Goal: Task Accomplishment & Management: Use online tool/utility

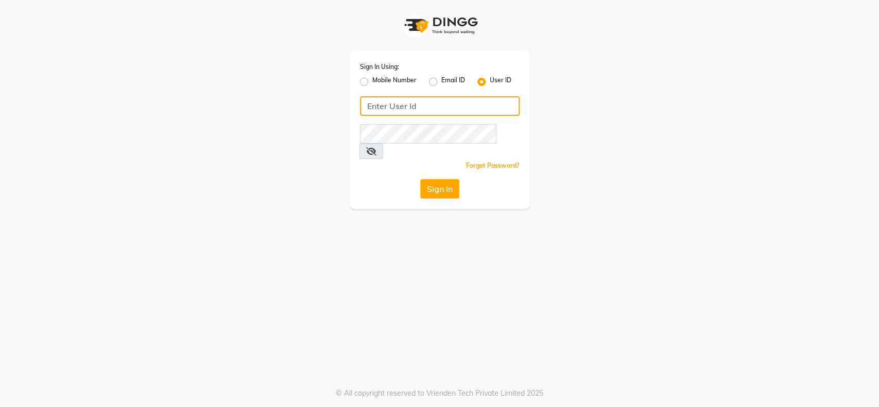
click at [411, 110] on input "Username" at bounding box center [440, 106] width 160 height 20
type input "tasselsalon"
click at [437, 179] on button "Sign In" at bounding box center [439, 189] width 39 height 20
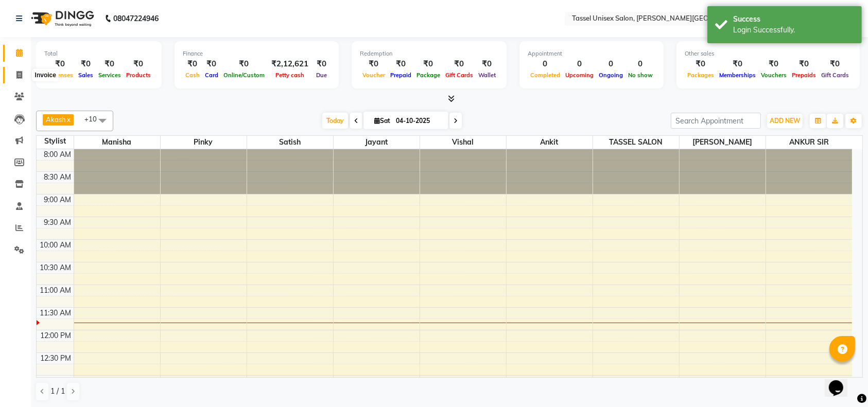
click at [16, 77] on icon at bounding box center [19, 75] width 6 height 8
select select "7177"
select select "service"
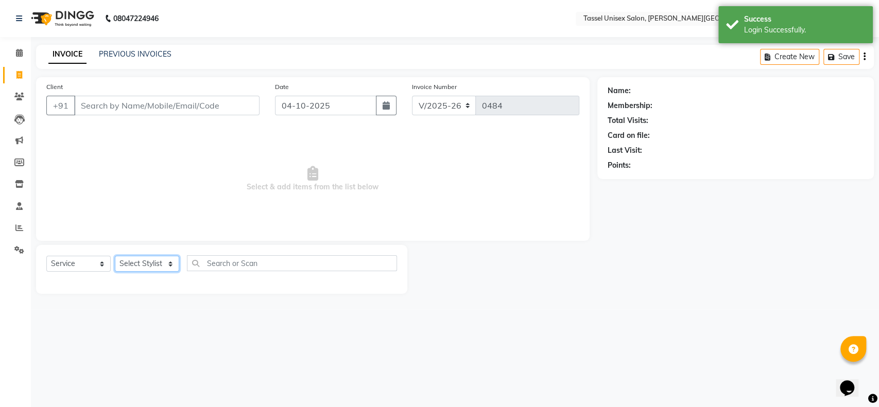
click at [124, 261] on select "Select Stylist Ankit [PERSON_NAME] ANKUR SIR [PERSON_NAME] [PERSON_NAME] MAM [P…" at bounding box center [147, 264] width 64 height 16
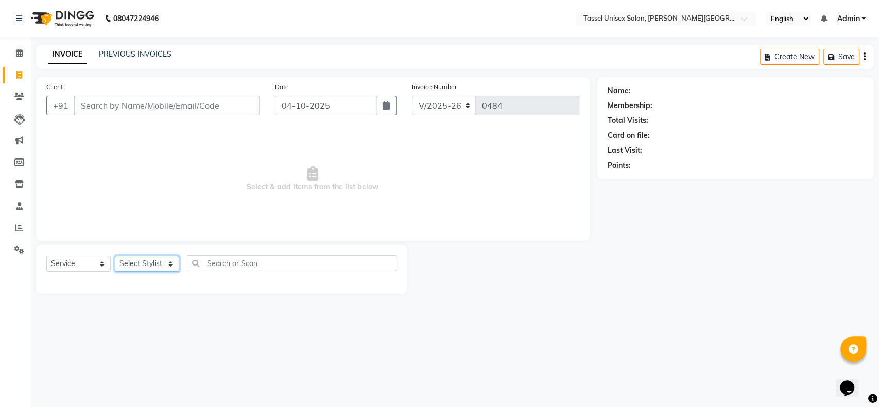
select select "60205"
click at [115, 256] on select "Select Stylist Ankit [PERSON_NAME] ANKUR SIR [PERSON_NAME] [PERSON_NAME] MAM [P…" at bounding box center [147, 264] width 64 height 16
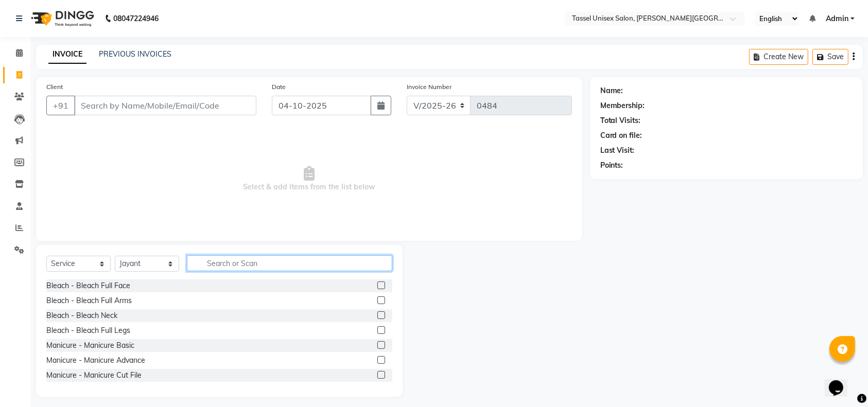
click at [225, 264] on input "text" at bounding box center [289, 263] width 205 height 16
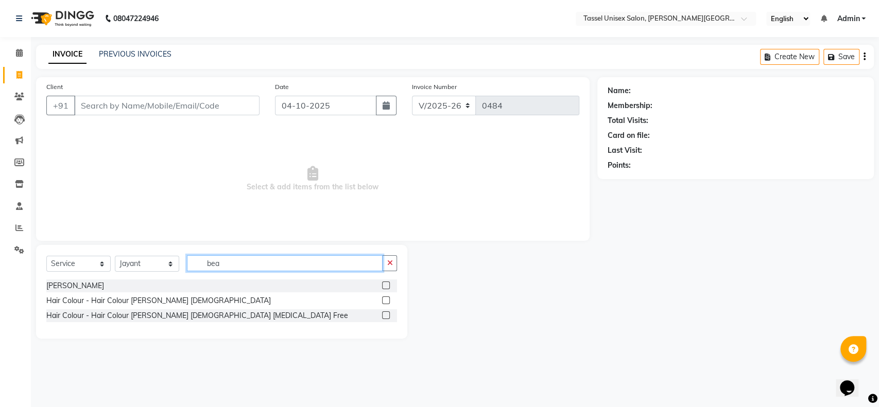
type input "bea"
click at [385, 284] on label at bounding box center [386, 286] width 8 height 8
click at [385, 284] on input "checkbox" at bounding box center [385, 286] width 7 height 7
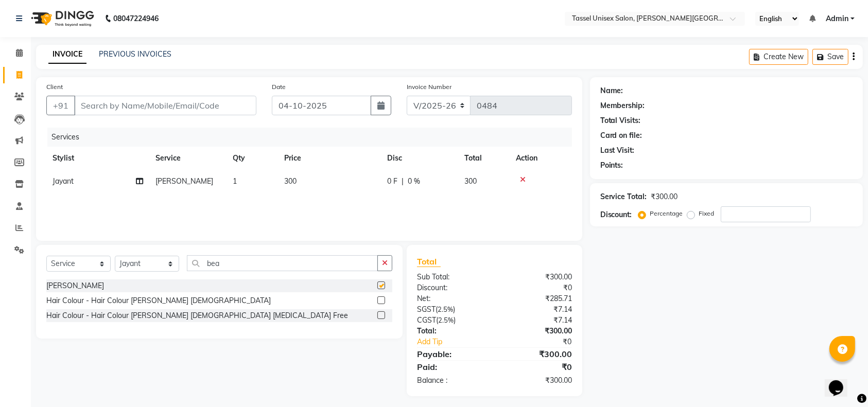
checkbox input "false"
click at [287, 181] on span "300" at bounding box center [290, 181] width 12 height 9
select select "60205"
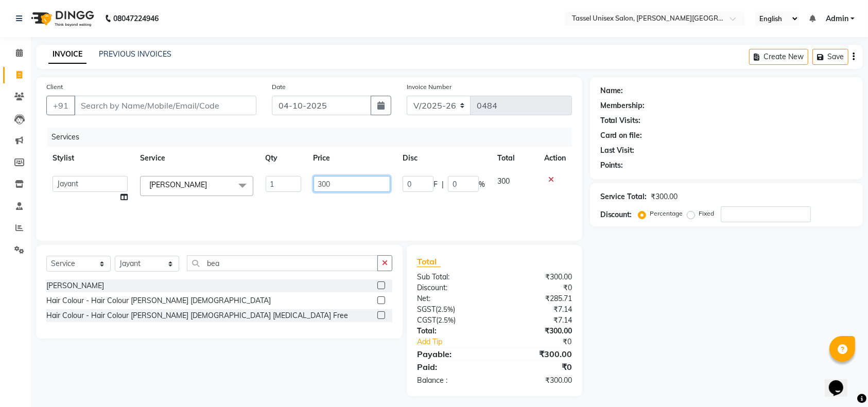
click at [322, 183] on input "300" at bounding box center [352, 184] width 77 height 16
type input "200"
click at [629, 300] on div "Name: Membership: Total Visits: Card on file: Last Visit: Points: Service Total…" at bounding box center [730, 236] width 281 height 319
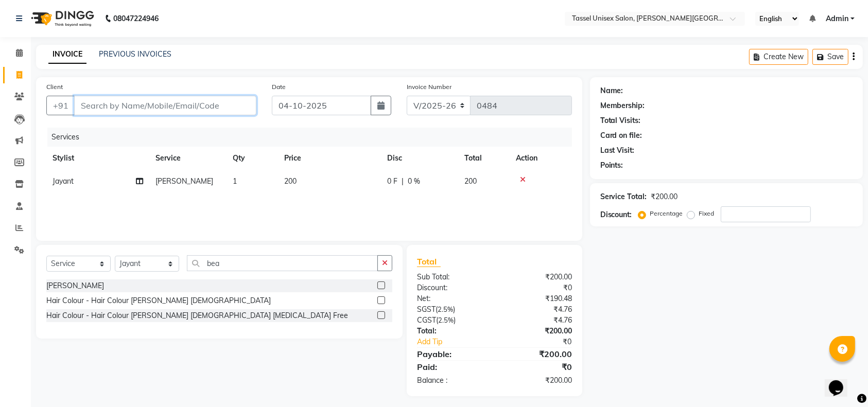
click at [111, 102] on input "Client" at bounding box center [165, 106] width 182 height 20
type input "9"
type input "0"
type input "9826676304"
click at [221, 101] on span "Add Client" at bounding box center [230, 105] width 41 height 10
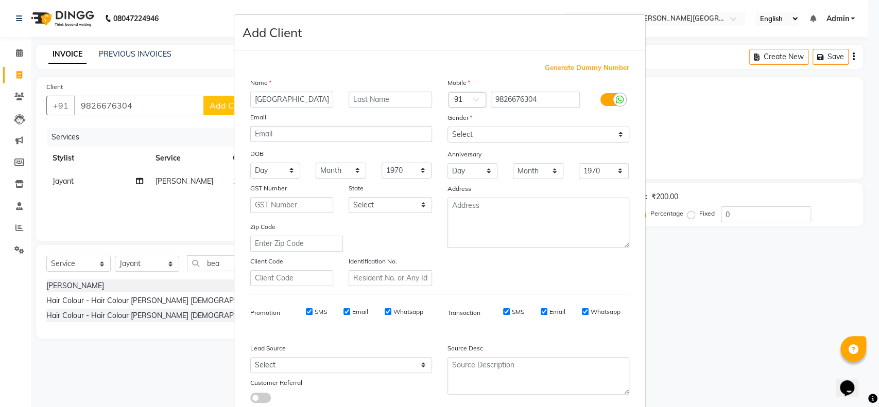
type input "[GEOGRAPHIC_DATA]"
click at [454, 135] on select "Select [DEMOGRAPHIC_DATA] [DEMOGRAPHIC_DATA] Other Prefer Not To Say" at bounding box center [538, 135] width 182 height 16
select select "[DEMOGRAPHIC_DATA]"
click at [447, 127] on select "Select [DEMOGRAPHIC_DATA] [DEMOGRAPHIC_DATA] Other Prefer Not To Say" at bounding box center [538, 135] width 182 height 16
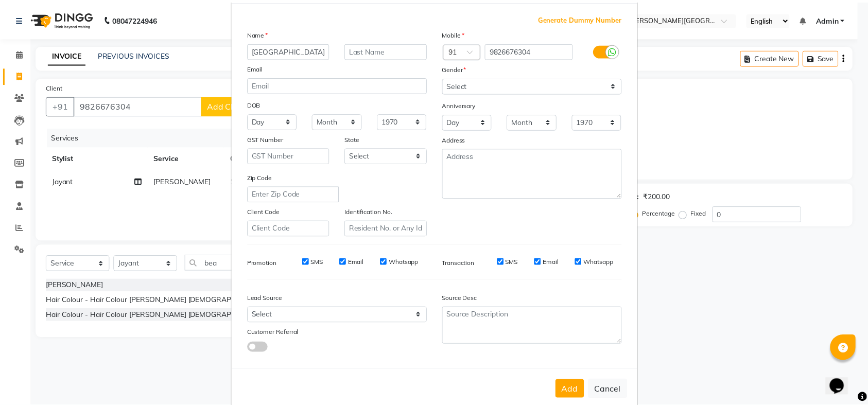
scroll to position [66, 0]
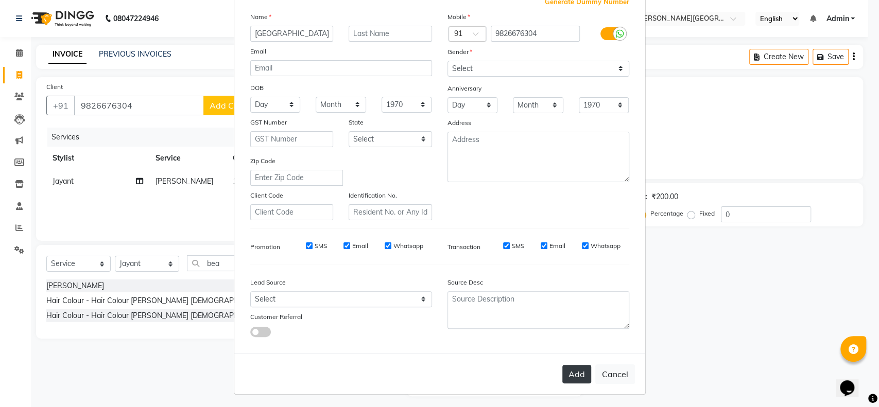
click at [570, 373] on button "Add" at bounding box center [576, 374] width 29 height 19
select select
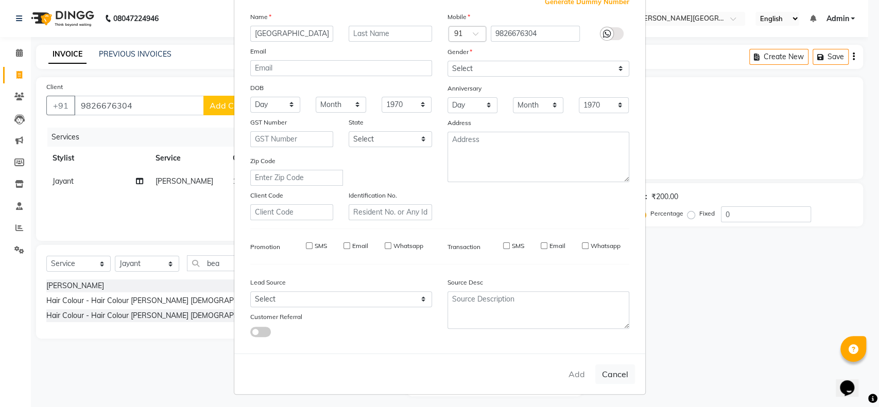
select select
checkbox input "false"
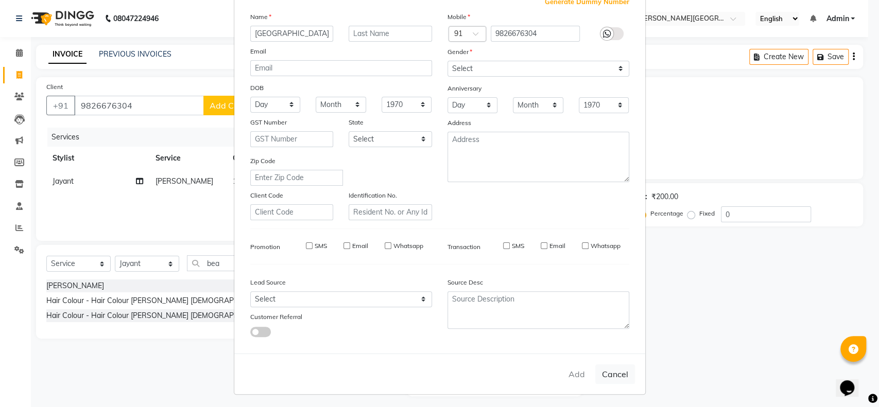
checkbox input "false"
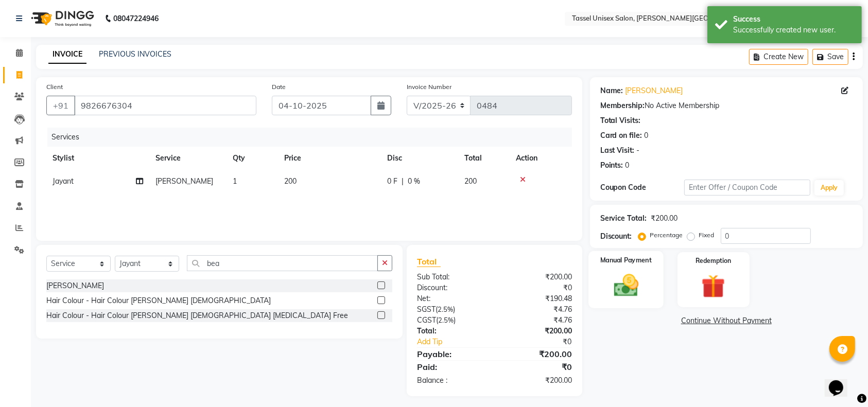
click at [628, 291] on img at bounding box center [626, 285] width 40 height 28
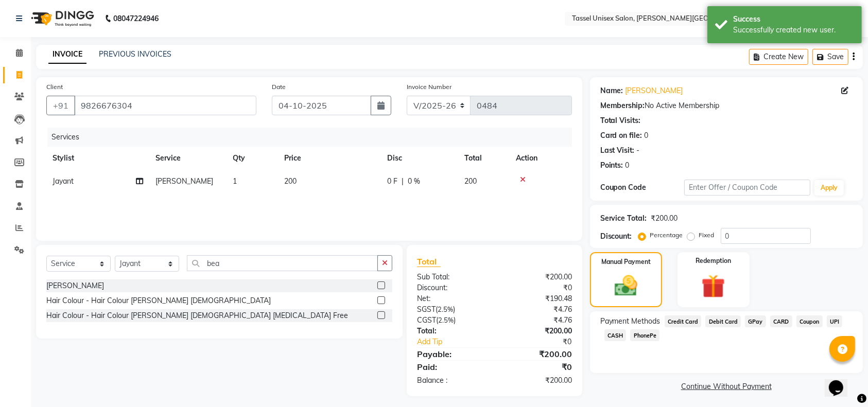
click at [831, 322] on span "UPI" at bounding box center [835, 322] width 16 height 12
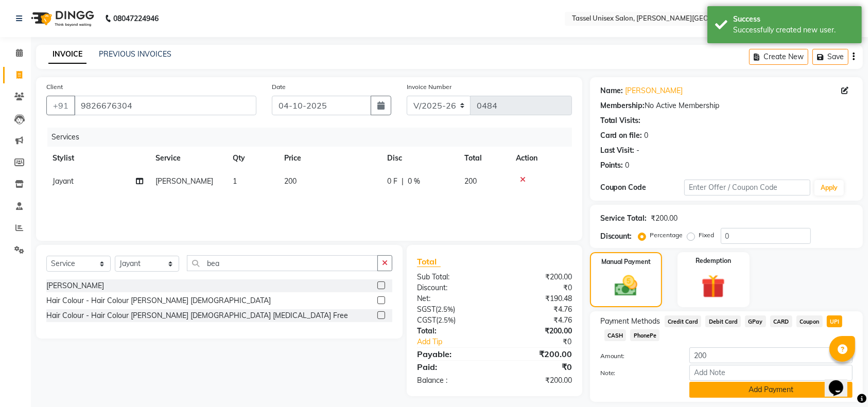
click at [796, 390] on button "Add Payment" at bounding box center [771, 390] width 163 height 16
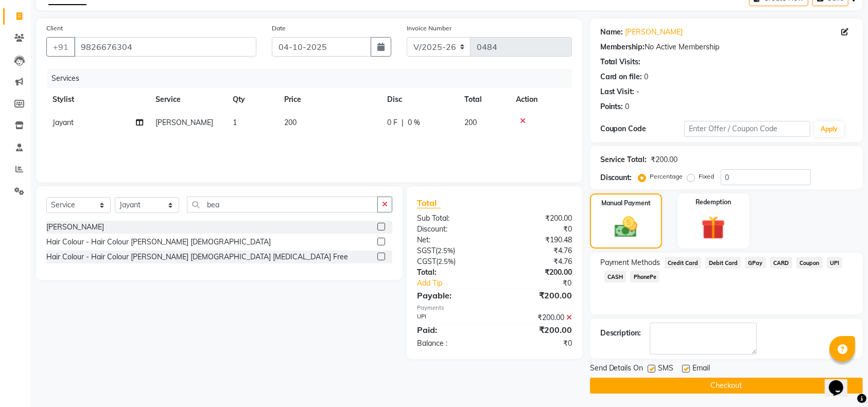
scroll to position [60, 0]
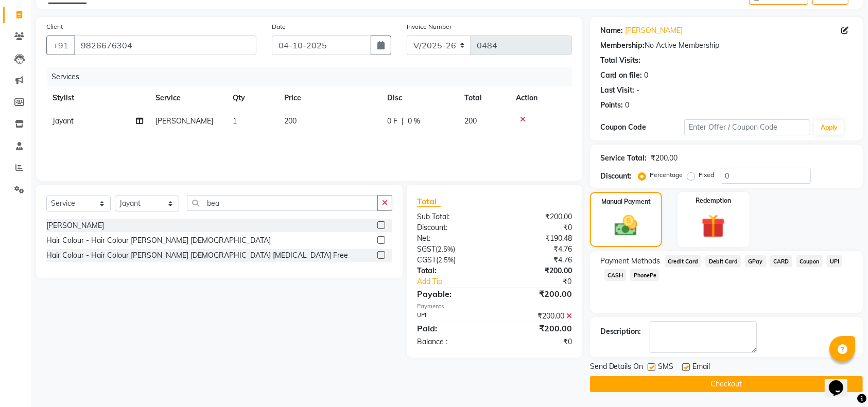
click at [777, 383] on button "Checkout" at bounding box center [726, 384] width 273 height 16
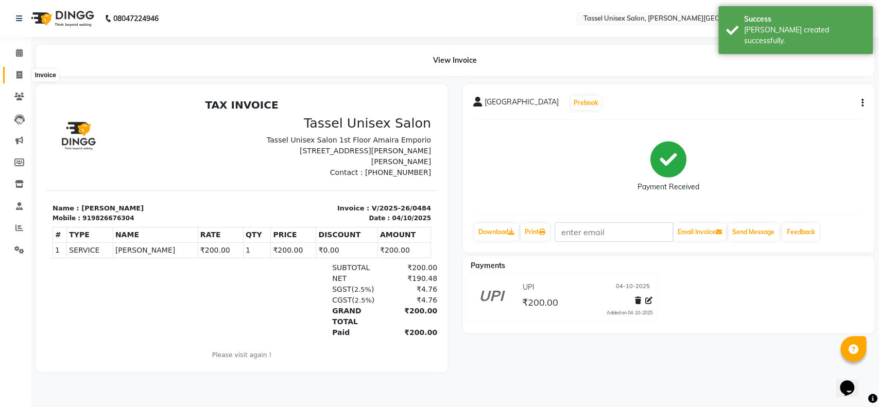
click at [19, 76] on icon at bounding box center [19, 75] width 6 height 8
select select "service"
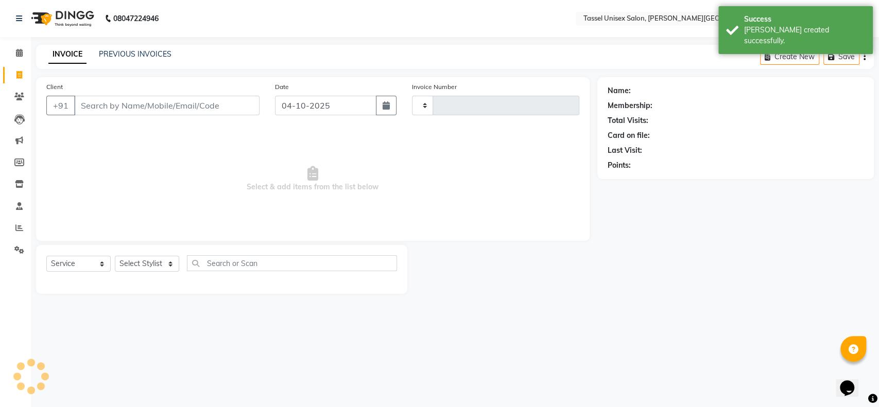
type input "0485"
select select "7177"
click at [143, 265] on select "Select Stylist Ankit [PERSON_NAME] ANKUR SIR [PERSON_NAME] [PERSON_NAME] MAM [P…" at bounding box center [147, 264] width 64 height 16
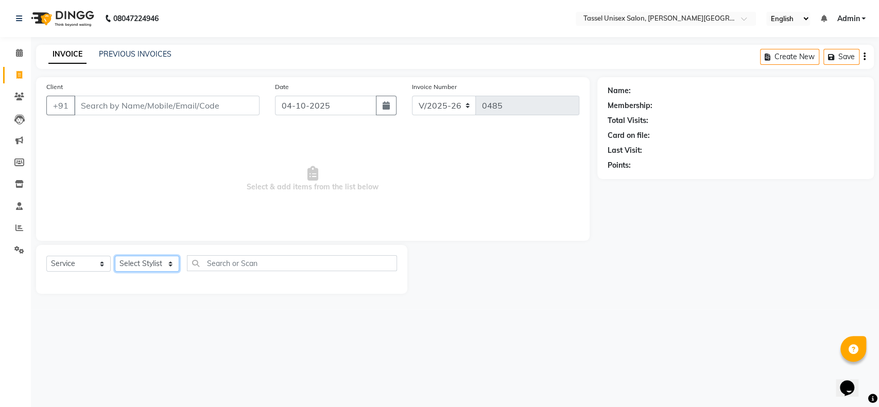
select select "60205"
click at [115, 256] on select "Select Stylist Ankit [PERSON_NAME] ANKUR SIR [PERSON_NAME] [PERSON_NAME] MAM [P…" at bounding box center [147, 264] width 64 height 16
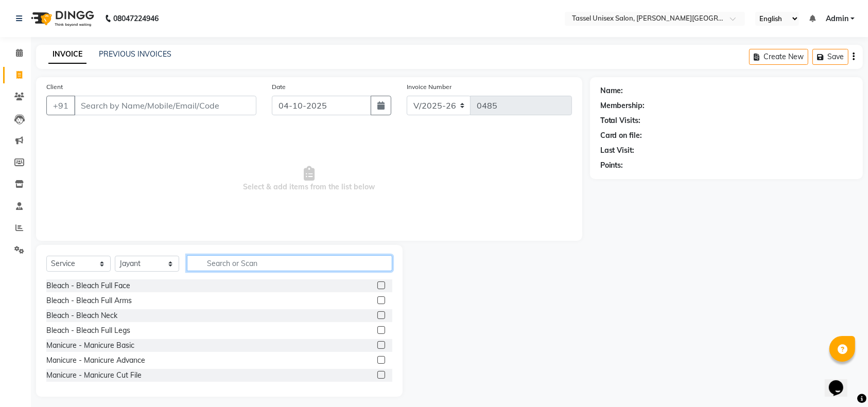
click at [211, 260] on input "text" at bounding box center [289, 263] width 205 height 16
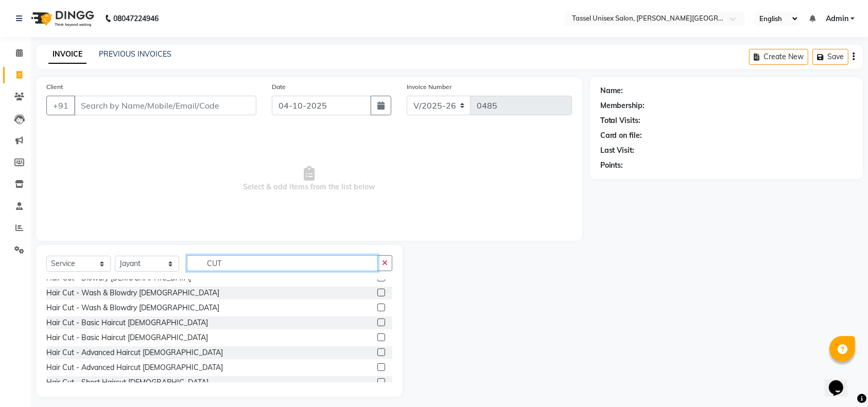
scroll to position [91, 0]
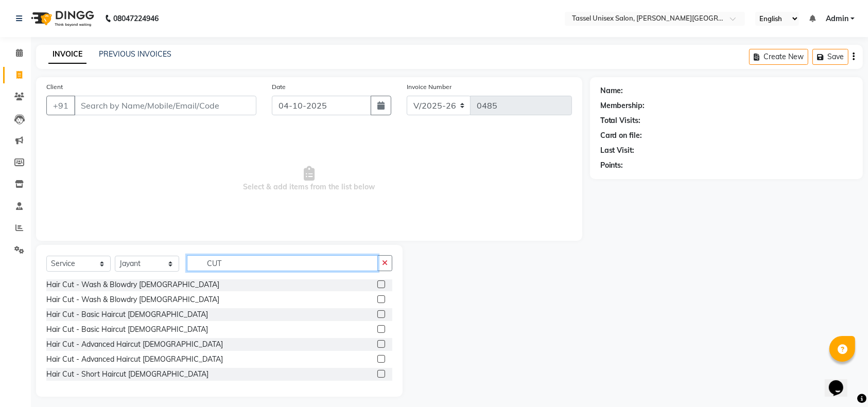
type input "CUT"
click at [377, 344] on label at bounding box center [381, 344] width 8 height 8
click at [377, 344] on input "checkbox" at bounding box center [380, 344] width 7 height 7
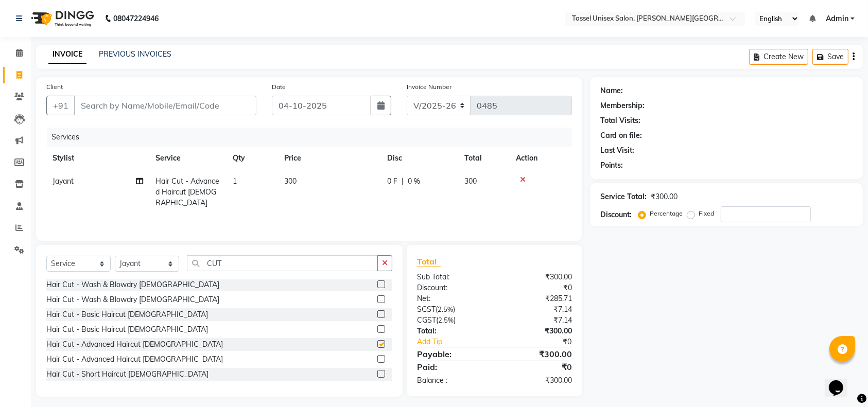
checkbox input "false"
click at [110, 103] on input "Client" at bounding box center [165, 106] width 182 height 20
click at [524, 177] on icon at bounding box center [523, 179] width 6 height 7
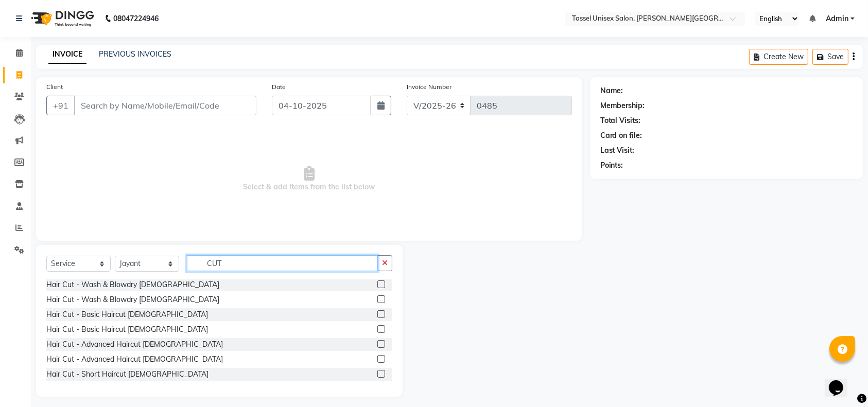
click at [255, 265] on input "CUT" at bounding box center [282, 263] width 191 height 16
type input "C"
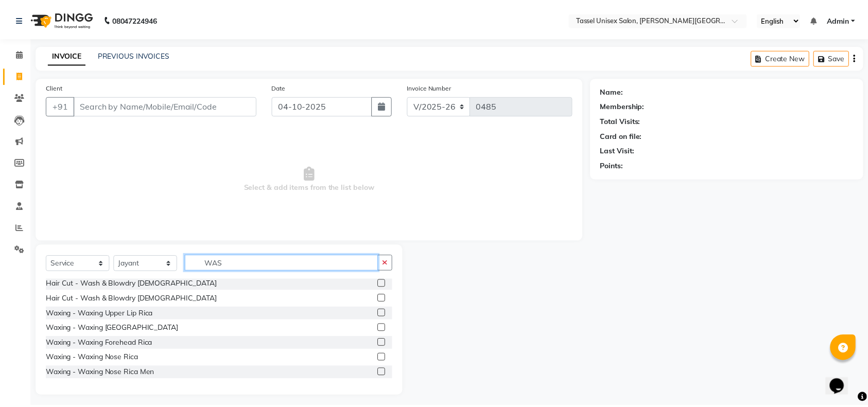
scroll to position [0, 0]
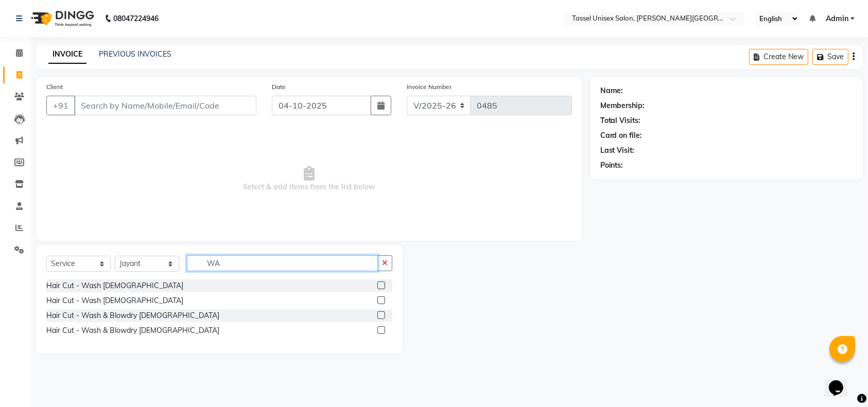
type input "W"
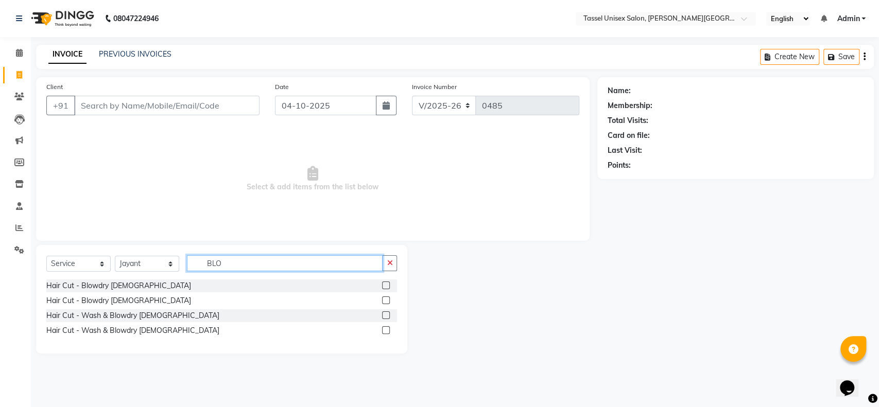
type input "BLO"
click at [385, 299] on label at bounding box center [386, 301] width 8 height 8
click at [385, 299] on input "checkbox" at bounding box center [385, 301] width 7 height 7
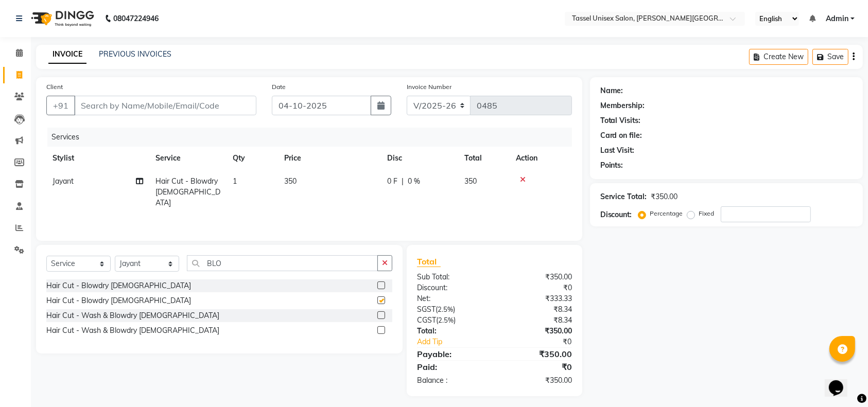
checkbox input "false"
click at [292, 179] on span "350" at bounding box center [290, 181] width 12 height 9
select select "60205"
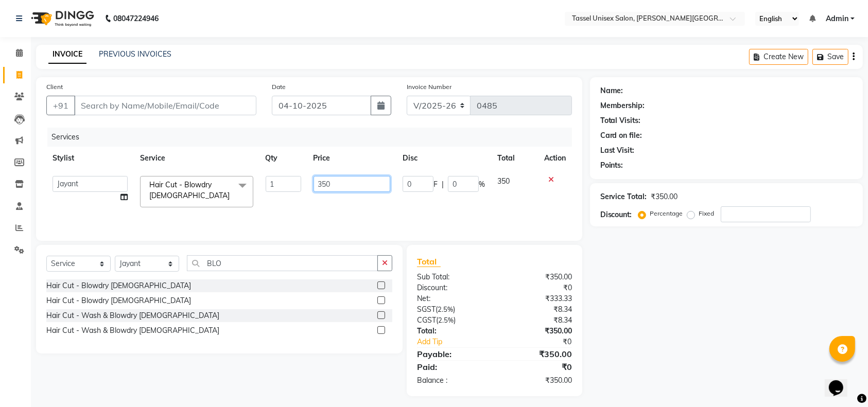
click at [326, 183] on input "350" at bounding box center [352, 184] width 77 height 16
type input "300"
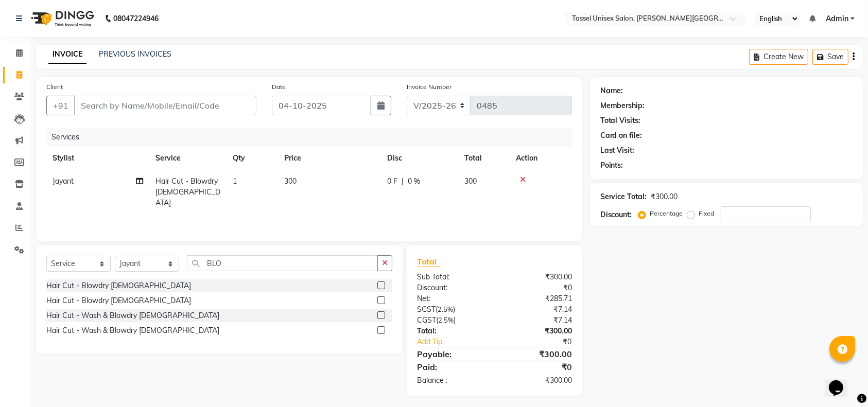
click at [662, 304] on div "Name: Membership: Total Visits: Card on file: Last Visit: Points: Service Total…" at bounding box center [730, 236] width 281 height 319
click at [113, 110] on input "Client" at bounding box center [165, 106] width 182 height 20
type input "7"
type input "0"
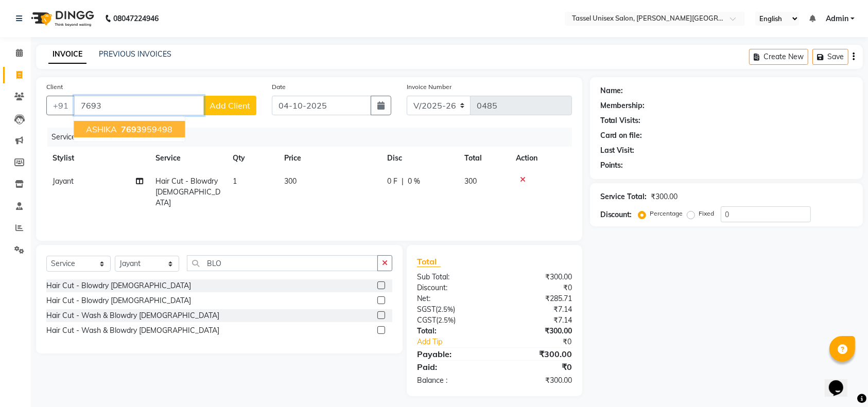
click at [119, 128] on ngb-highlight "7693 959498" at bounding box center [146, 129] width 54 height 10
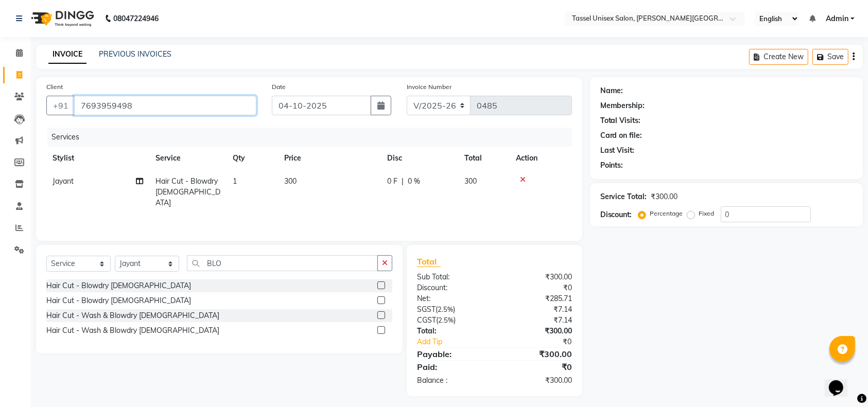
type input "7693959498"
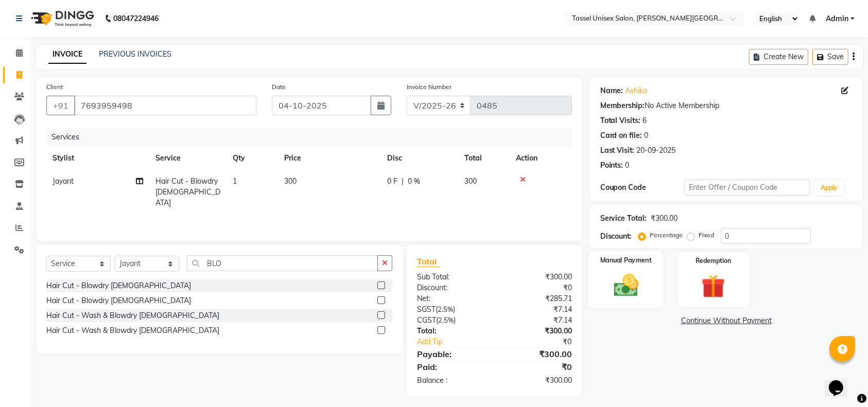
click at [631, 282] on img at bounding box center [626, 285] width 40 height 28
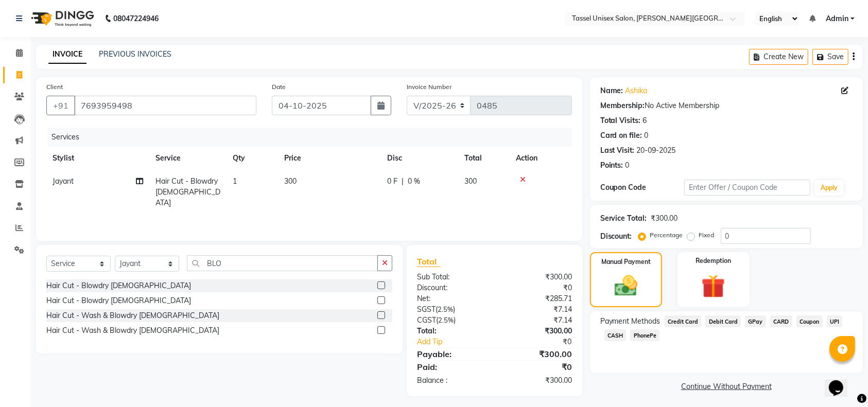
click at [614, 337] on span "CASH" at bounding box center [616, 336] width 22 height 12
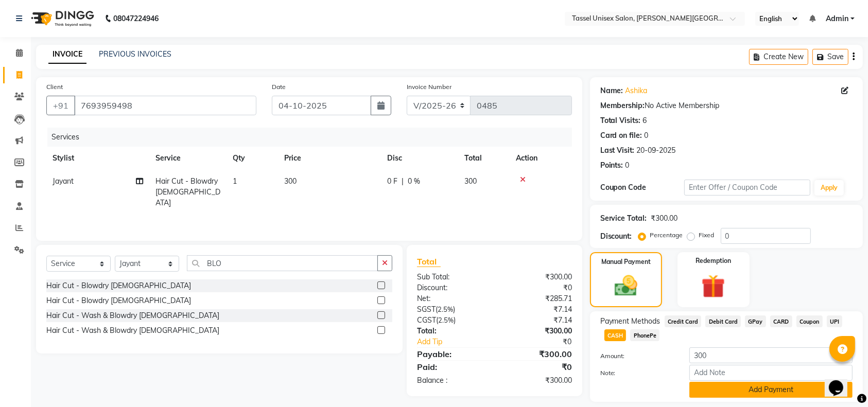
click at [751, 387] on button "Add Payment" at bounding box center [771, 390] width 163 height 16
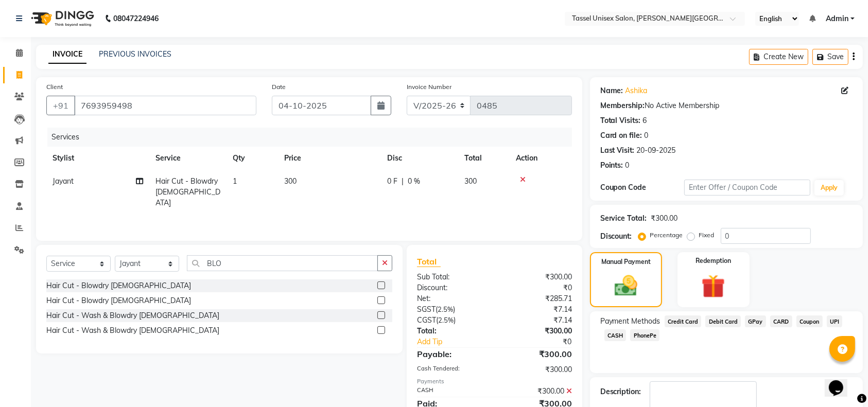
scroll to position [60, 0]
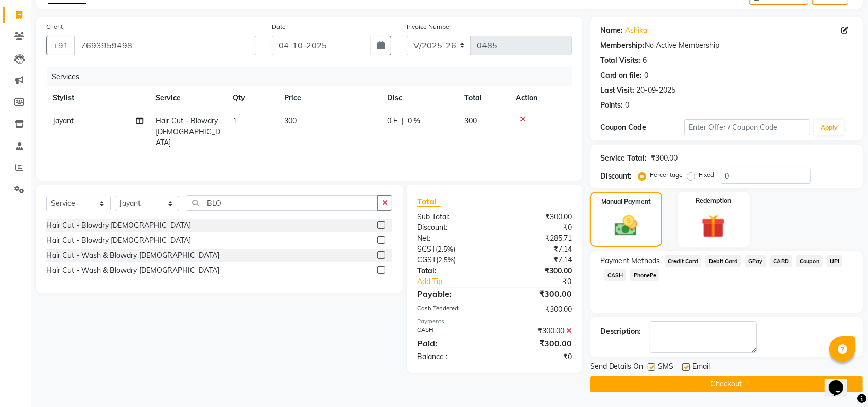
click at [755, 388] on button "Checkout" at bounding box center [726, 384] width 273 height 16
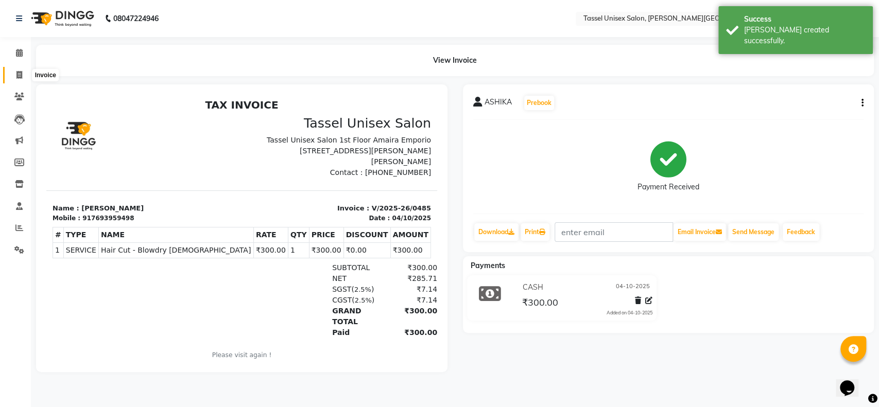
click at [19, 76] on icon at bounding box center [19, 75] width 6 height 8
select select "service"
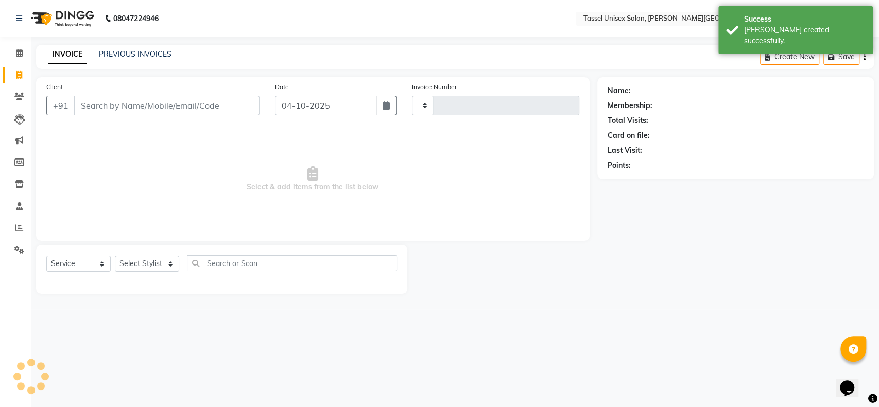
type input "0486"
select select "7177"
click at [132, 56] on link "PREVIOUS INVOICES" at bounding box center [135, 53] width 73 height 9
